Goal: Browse casually

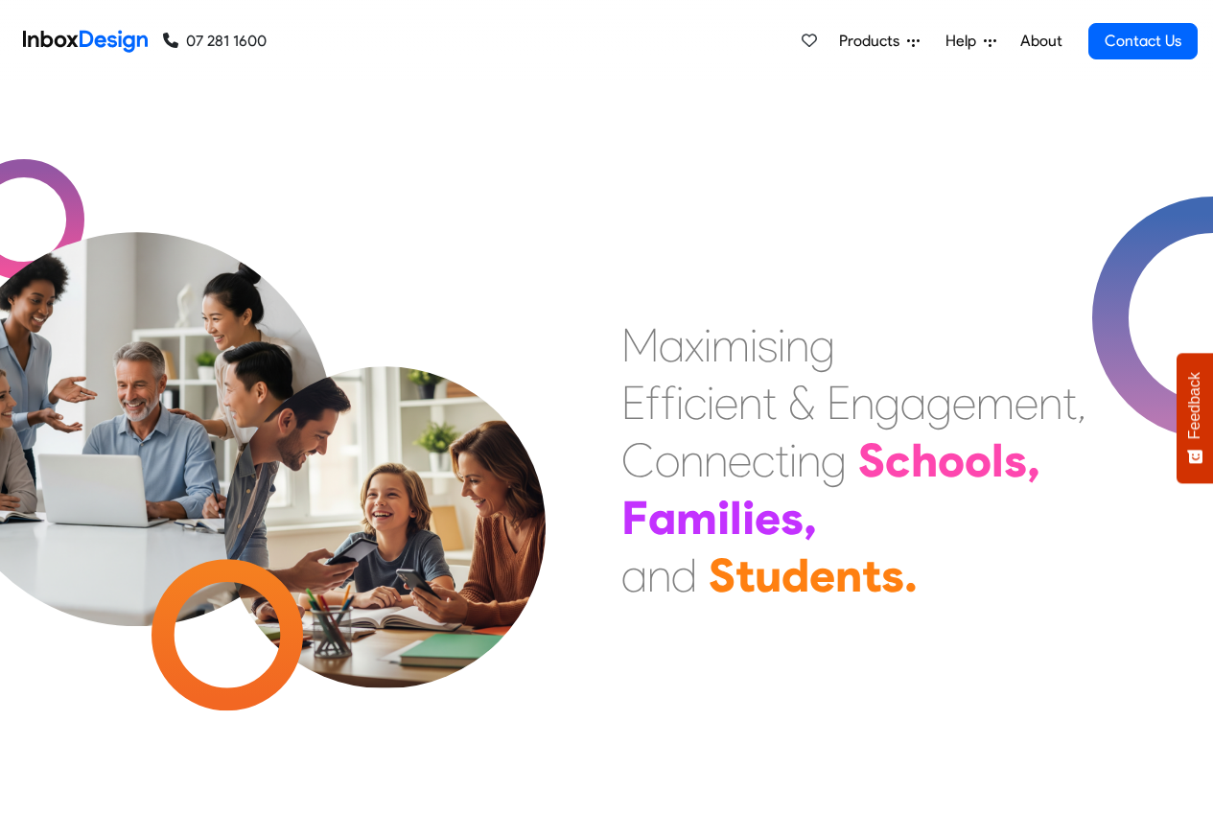
checkbox input "true"
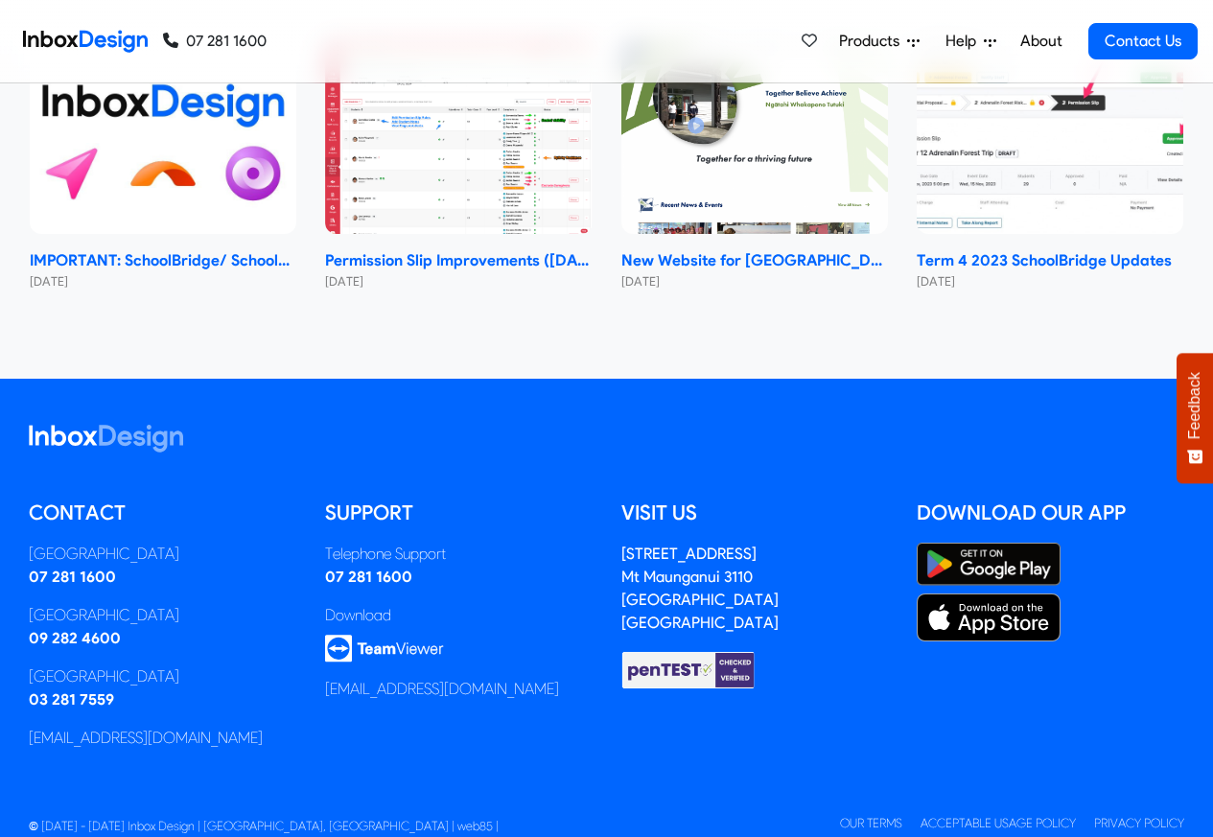
checkbox input "true"
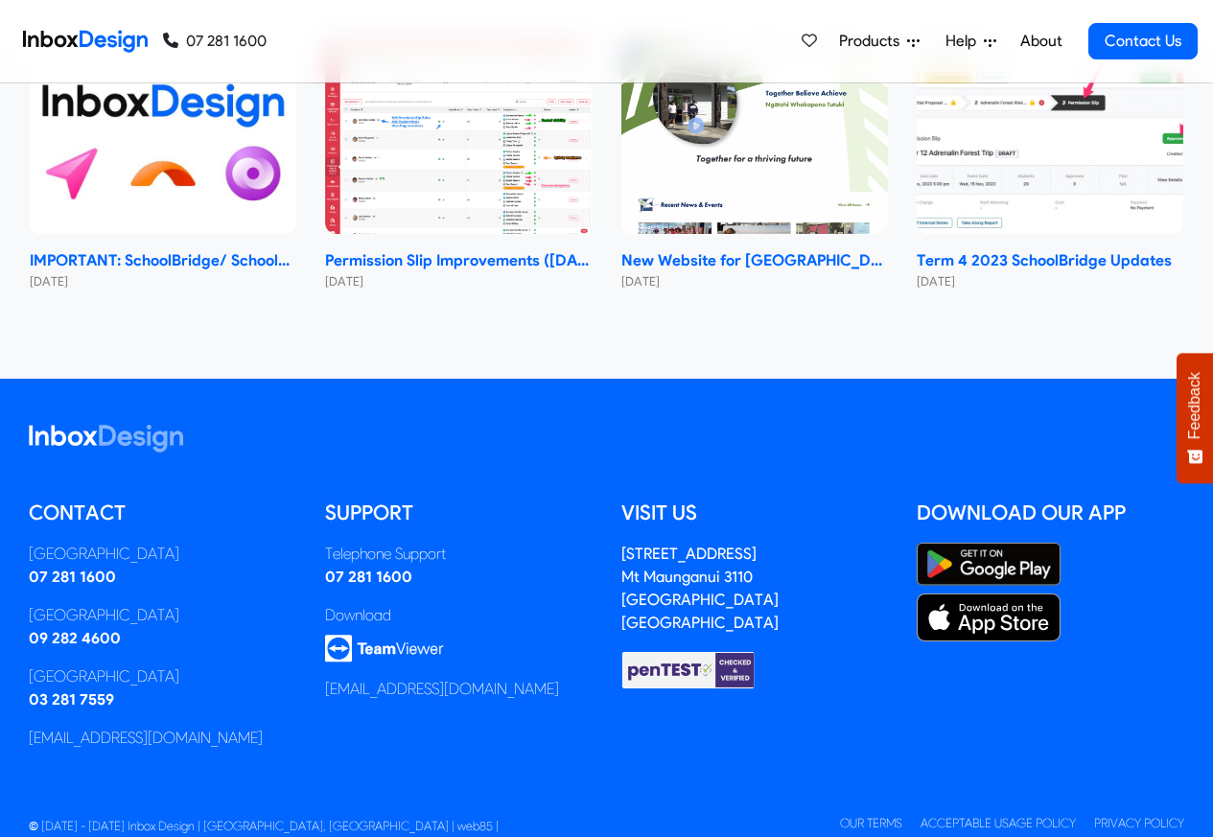
checkbox input "true"
